Goal: Information Seeking & Learning: Check status

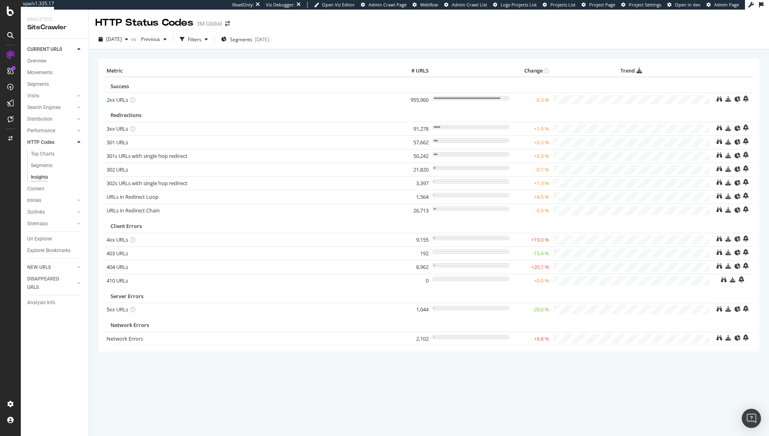
click at [693, 75] on th "Trend" at bounding box center [631, 71] width 161 height 12
click at [678, 116] on div "Redirections" at bounding box center [408, 115] width 595 height 8
click at [696, 111] on div "Redirections" at bounding box center [408, 115] width 595 height 8
